Goal: Check status: Check status

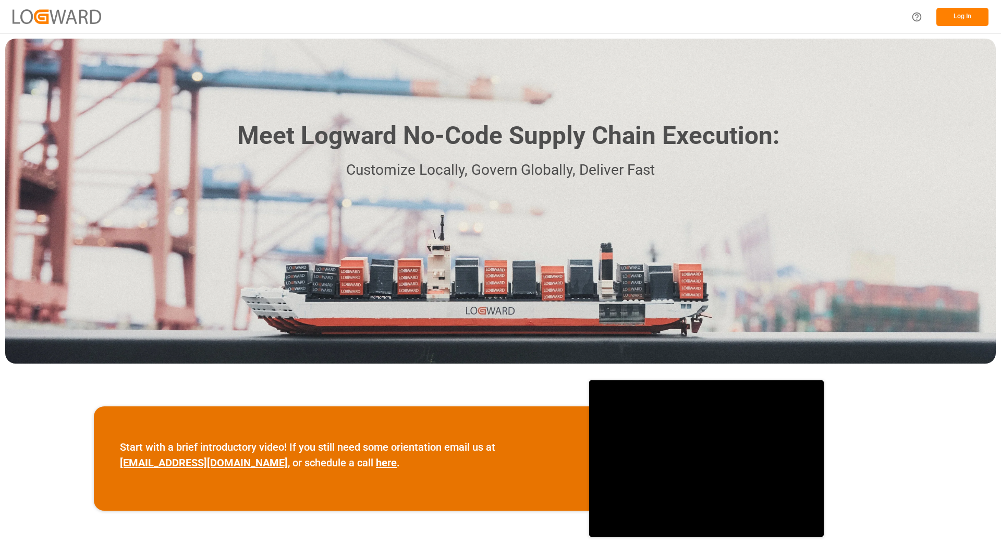
click at [966, 17] on button "Log In" at bounding box center [963, 17] width 52 height 18
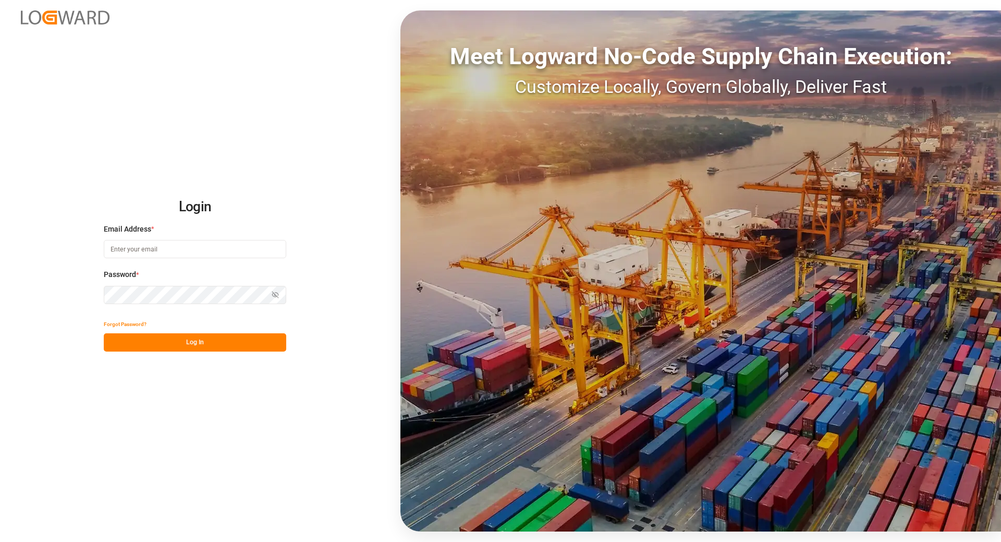
type input "[EMAIL_ADDRESS][DOMAIN_NAME]"
click at [134, 339] on button "Log In" at bounding box center [195, 342] width 183 height 18
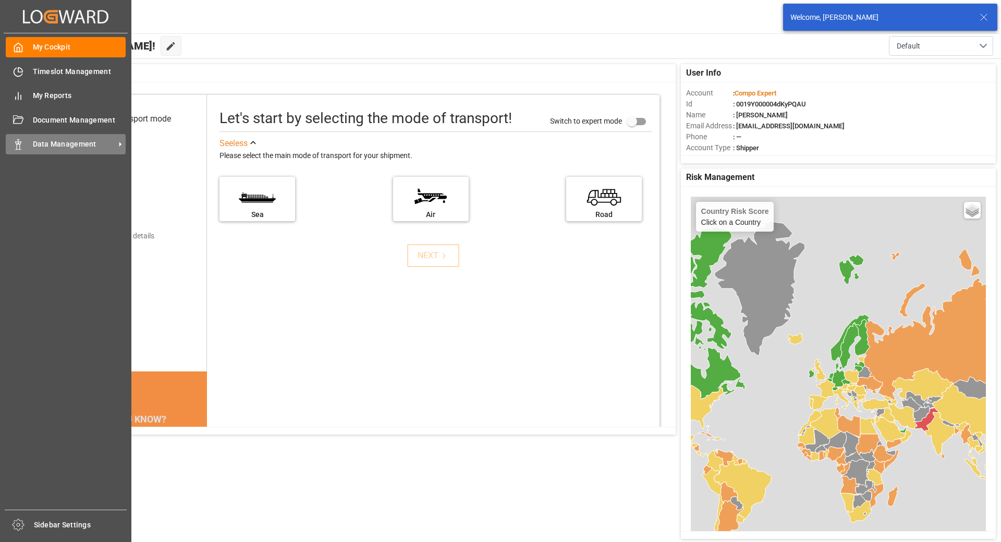
click at [21, 143] on icon at bounding box center [18, 144] width 10 height 10
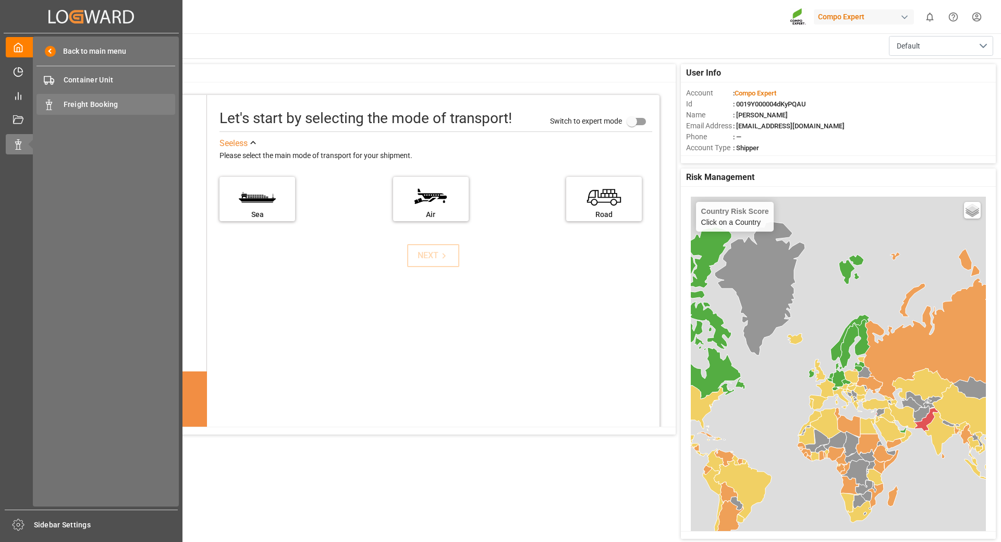
click at [89, 105] on span "Freight Booking" at bounding box center [120, 104] width 112 height 11
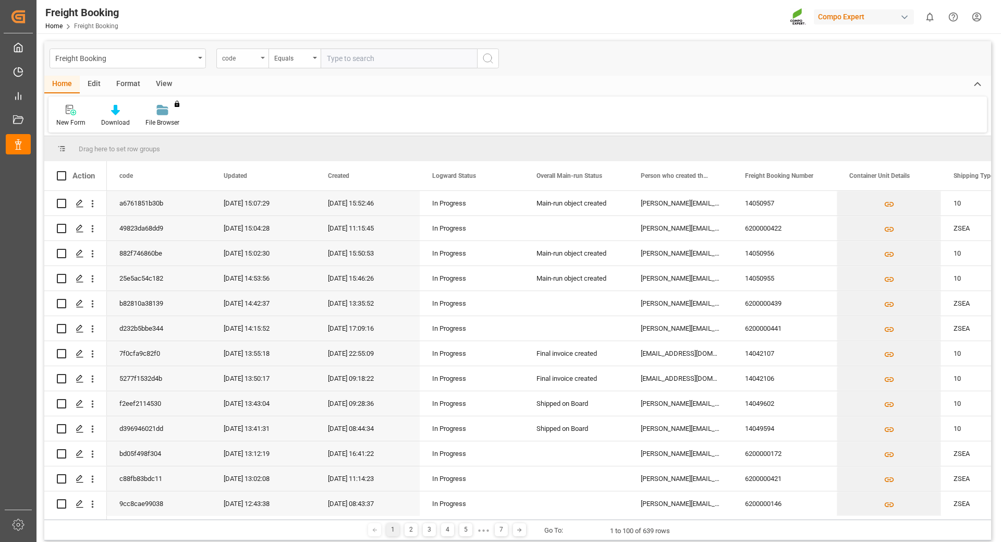
click at [261, 58] on icon "open menu" at bounding box center [263, 58] width 4 height 2
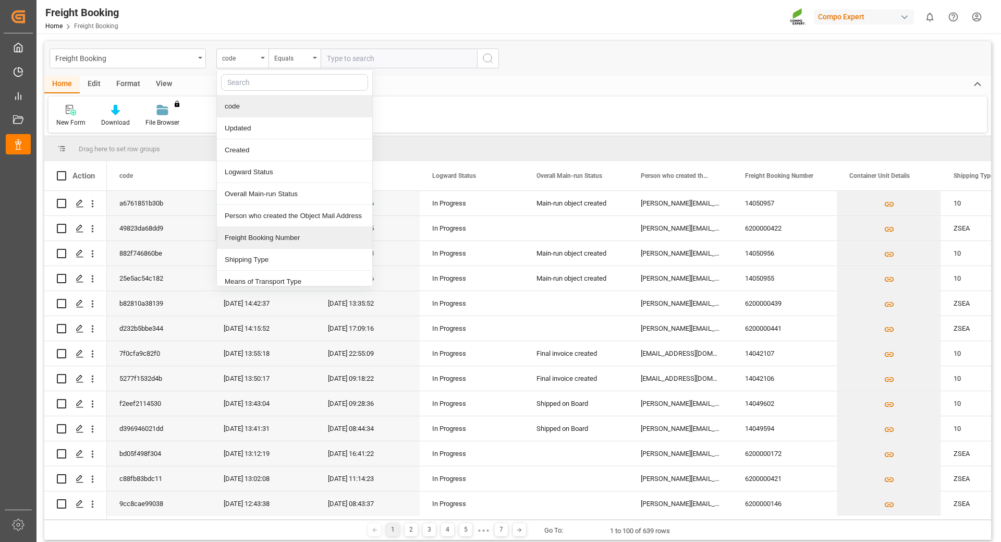
click at [246, 238] on div "Freight Booking Number" at bounding box center [294, 238] width 155 height 22
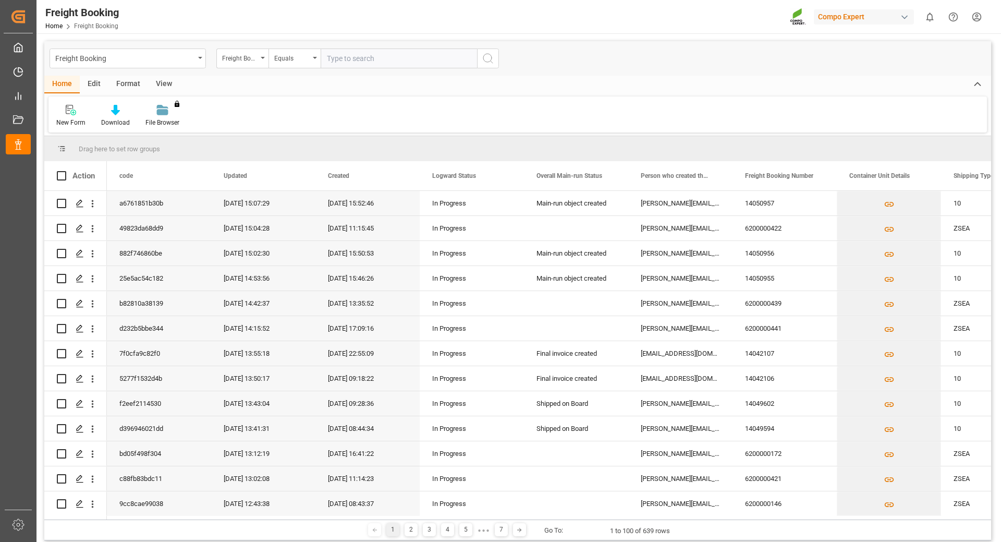
click at [354, 59] on input "text" at bounding box center [399, 58] width 156 height 20
type input "6200000366"
click at [489, 59] on icon "search button" at bounding box center [488, 58] width 13 height 13
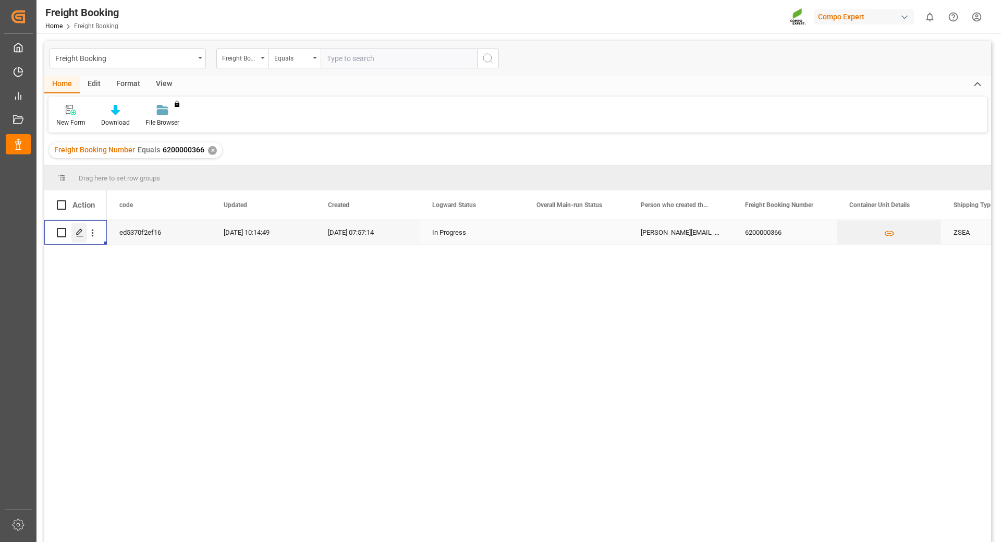
click at [82, 230] on icon "Press SPACE to select this row." at bounding box center [80, 232] width 8 height 8
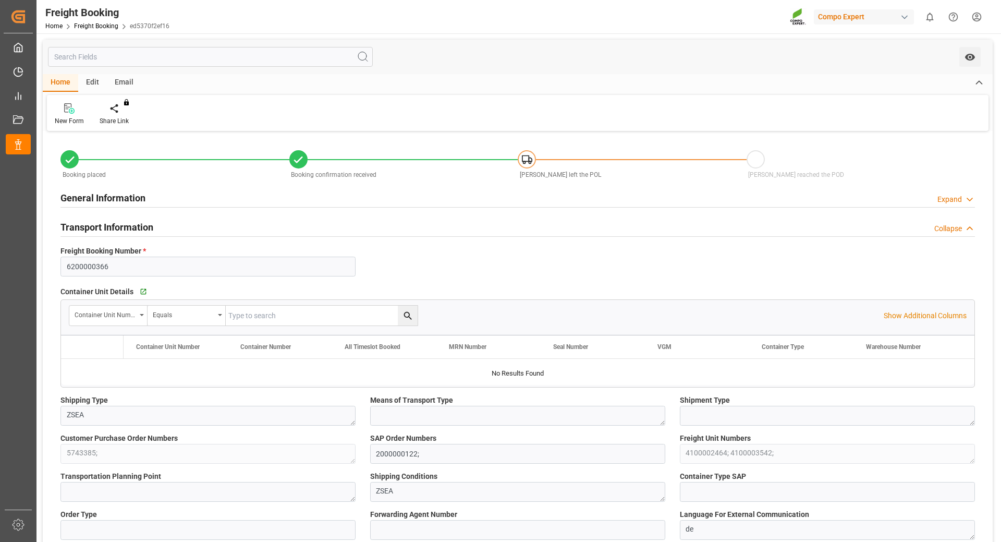
type input "Maersk"
type input "Maersk Line AS"
type input "9622253"
type input "NLRTM"
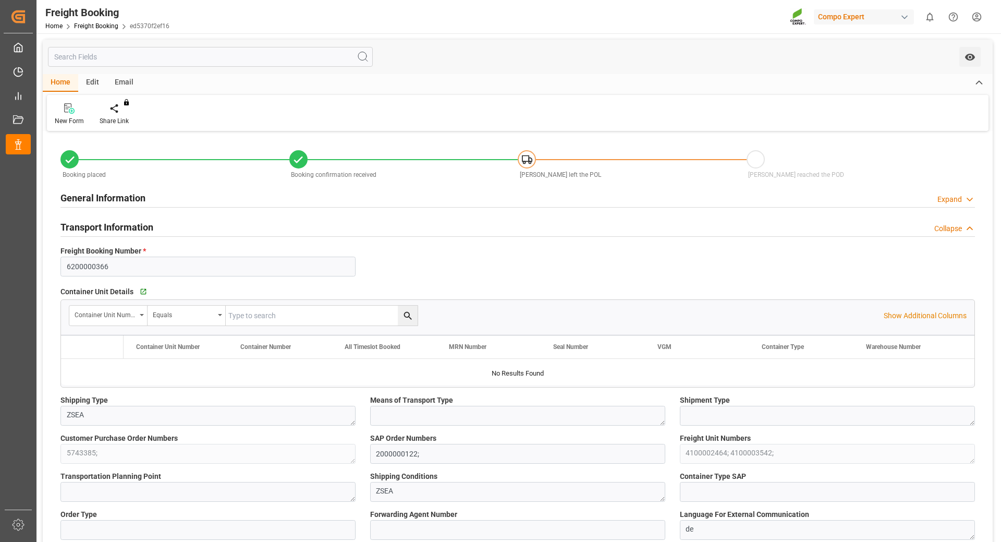
type input "ARZAE"
type input "0"
type input "58110"
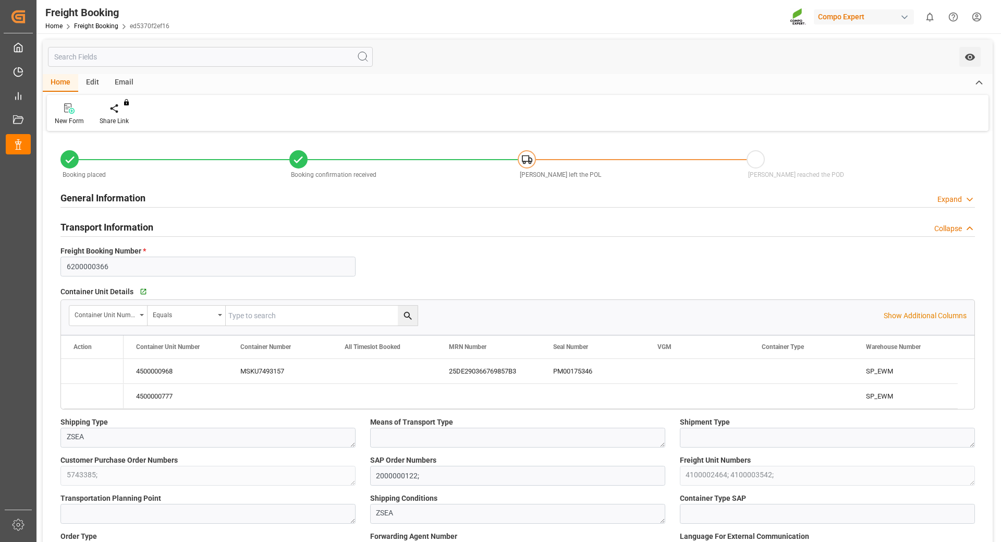
type input "05.08.2025 01:00"
type input "24.08.2025 01:00"
type input "01.10.2025 01:00"
type input "24.08.2025 07:00"
type input "30.09.2025 21:00"
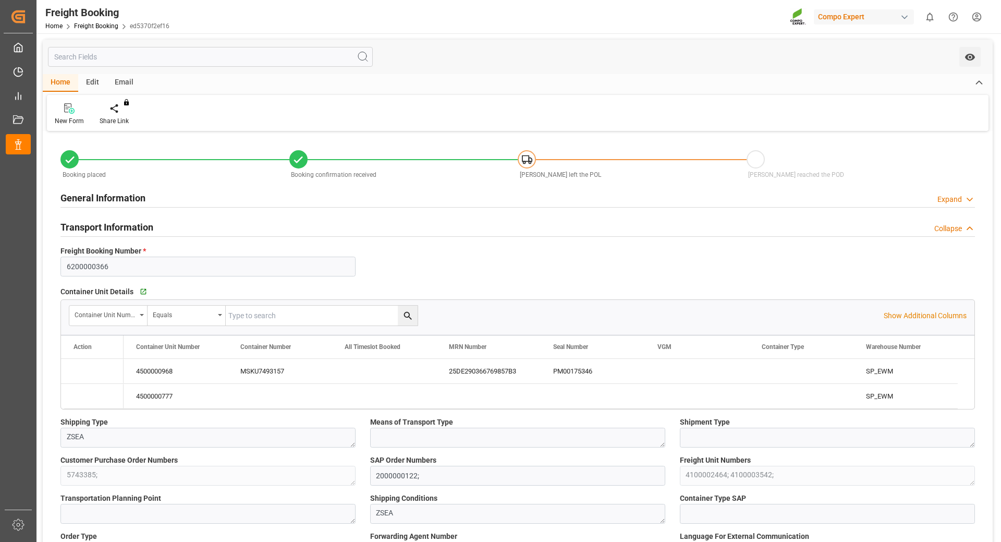
type input "23.07.2025 07:57"
type input "12.08.2025 16:08"
type input "12.08.2025 16:07"
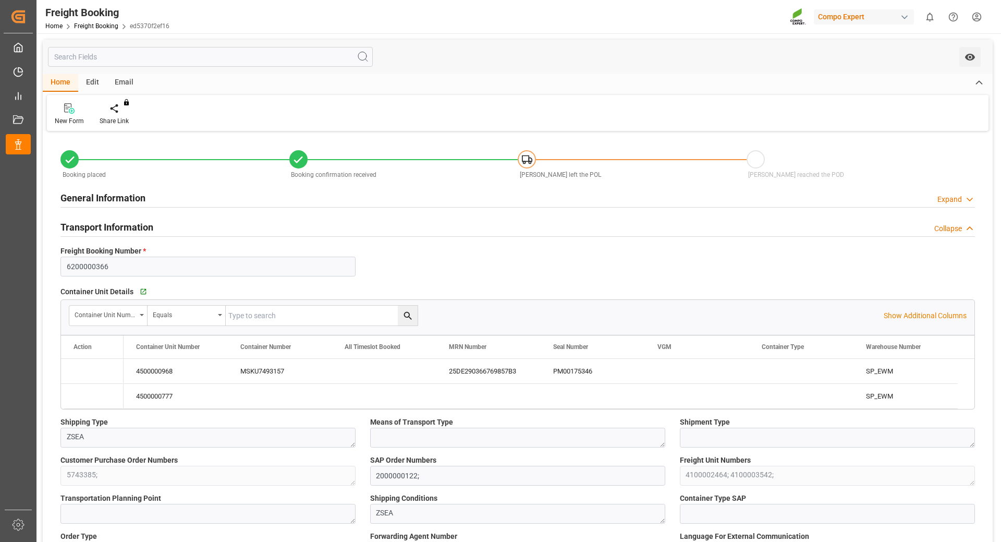
type input "18.08.2025 10:04"
click at [562, 371] on div "PM00175346" at bounding box center [593, 371] width 104 height 25
